Goal: Task Accomplishment & Management: Use online tool/utility

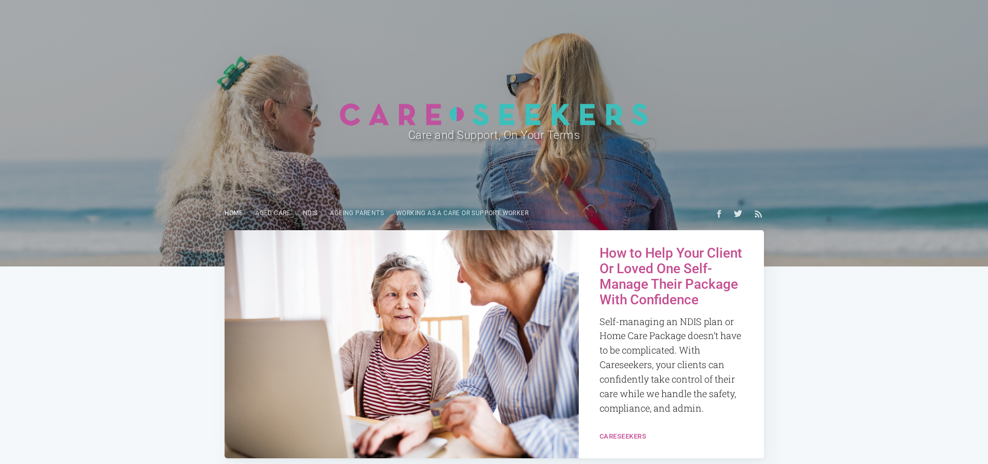
click at [234, 216] on link "Home" at bounding box center [233, 213] width 31 height 20
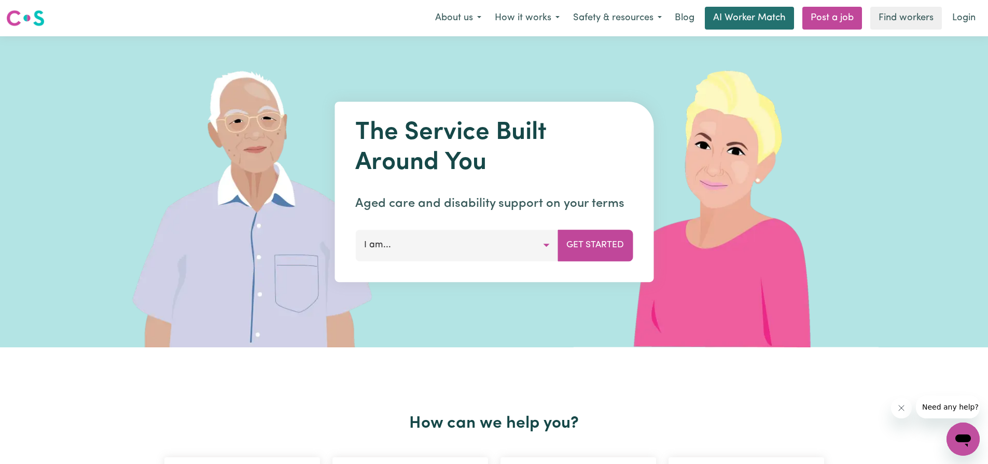
click at [743, 19] on link "AI Worker Match" at bounding box center [749, 18] width 89 height 23
